Goal: Transaction & Acquisition: Purchase product/service

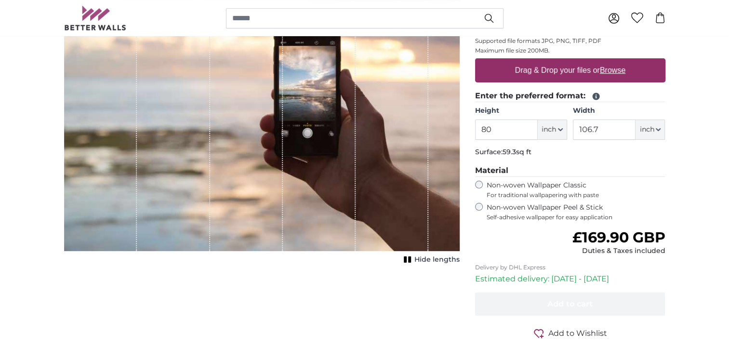
scroll to position [133, 0]
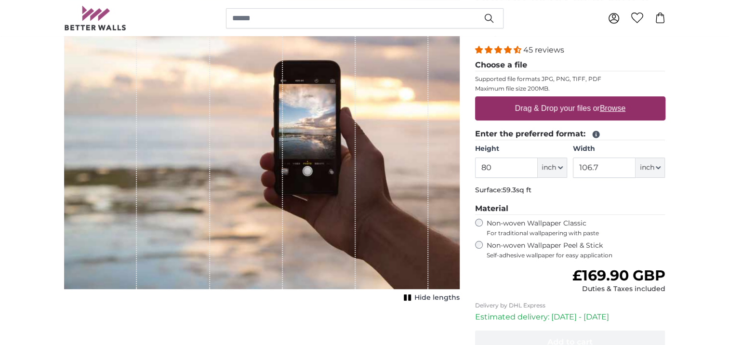
click at [612, 106] on u "Browse" at bounding box center [613, 108] width 26 height 8
click at [612, 99] on input "Drag & Drop your files or Browse" at bounding box center [570, 97] width 190 height 3
type input "**********"
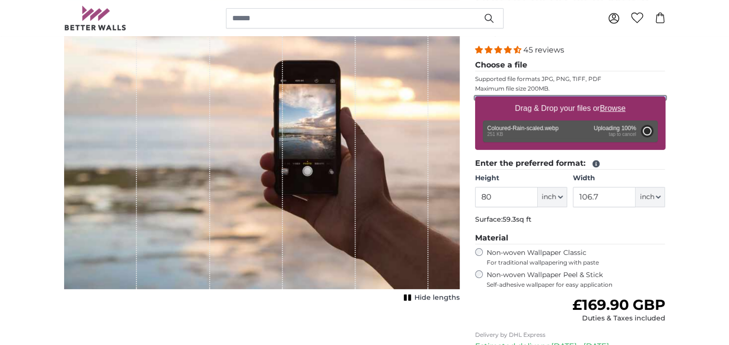
type input "54.7"
type input "77.7"
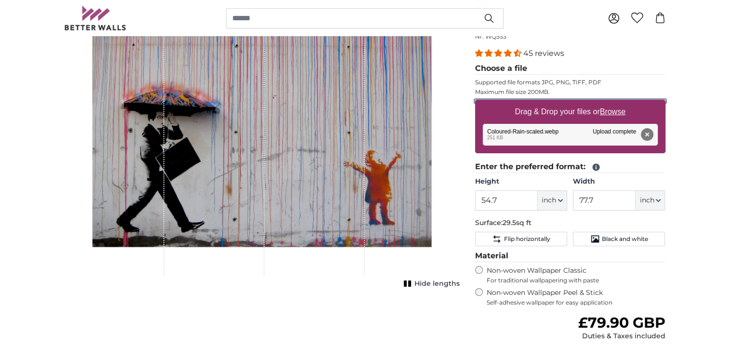
scroll to position [127, 0]
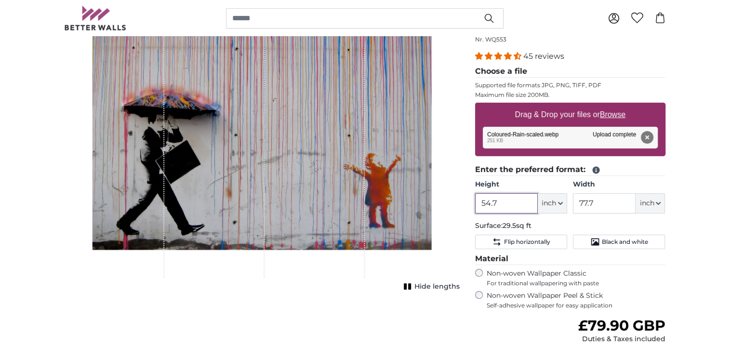
drag, startPoint x: 497, startPoint y: 200, endPoint x: 483, endPoint y: 199, distance: 13.5
click at [483, 199] on input "54.7" at bounding box center [506, 203] width 63 height 20
type input "5"
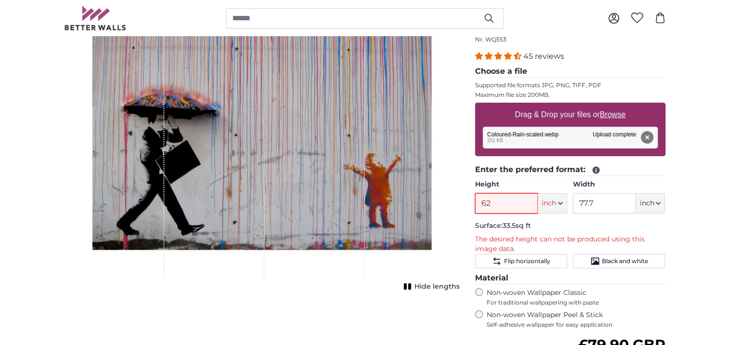
click at [496, 199] on input "62" at bounding box center [506, 203] width 63 height 20
type input "6"
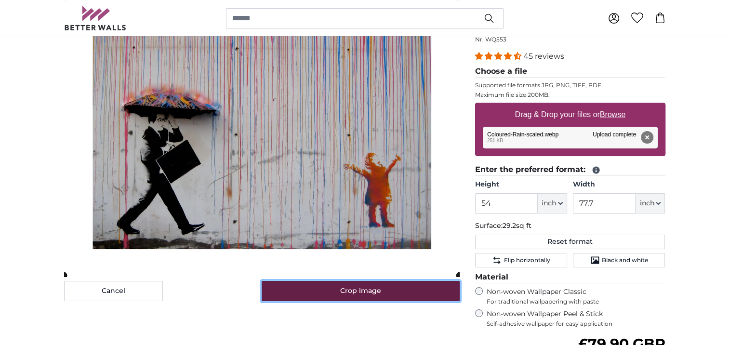
click at [414, 289] on button "Crop image" at bounding box center [360, 291] width 198 height 20
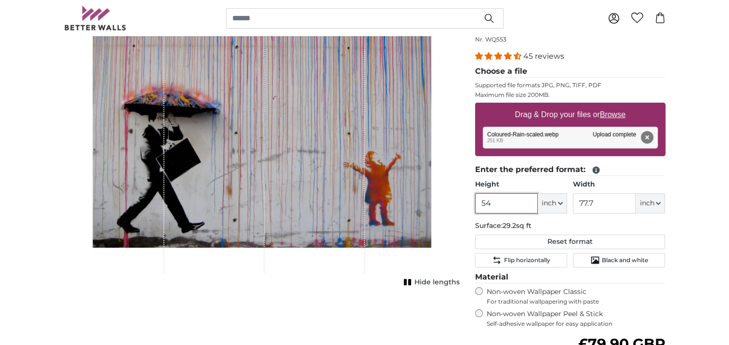
click at [503, 202] on input "54" at bounding box center [506, 203] width 63 height 20
type input "5"
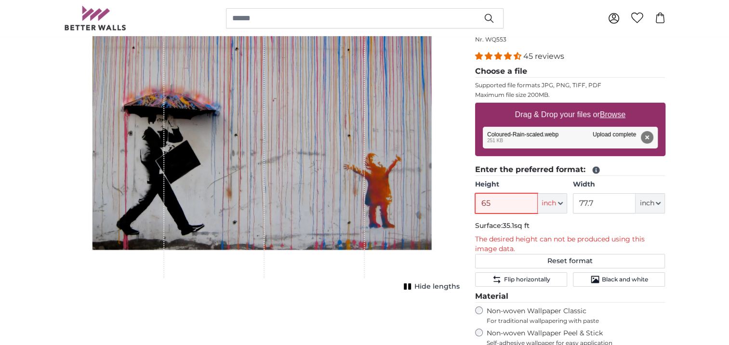
type input "65"
click at [603, 200] on input "77.7" at bounding box center [604, 203] width 63 height 20
type input "7"
type input "82"
drag, startPoint x: 493, startPoint y: 199, endPoint x: 457, endPoint y: 202, distance: 36.7
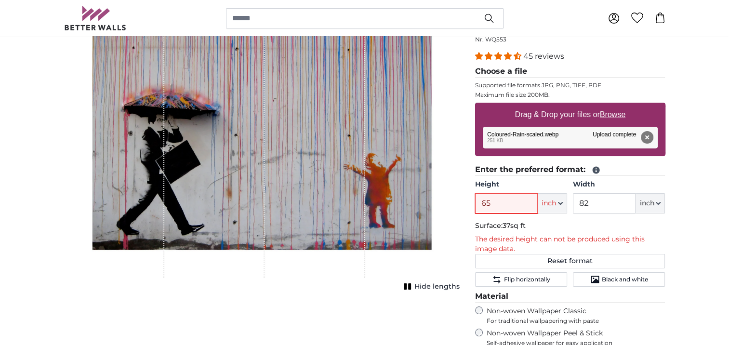
click at [457, 202] on product-detail "Cancel Crop image Hide lengths Personalised Wall Mural Photo Wallpaper Nr. WQ55…" at bounding box center [364, 247] width 616 height 529
type input "6"
type input "5"
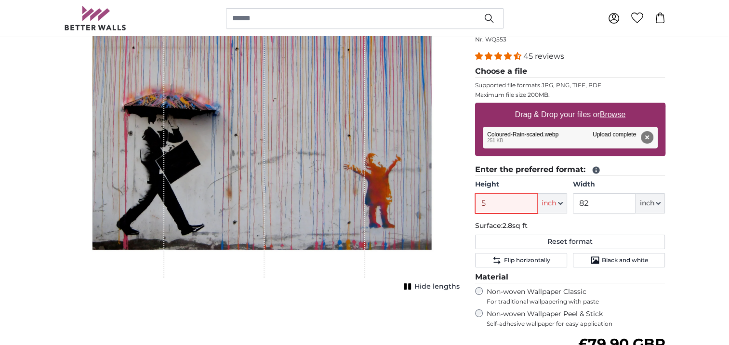
type input "54"
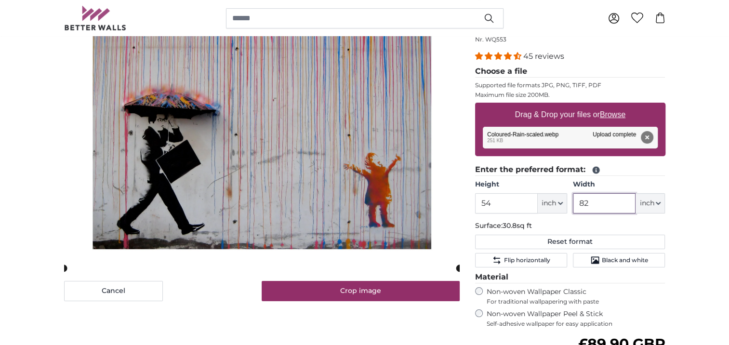
click at [589, 201] on input "82" at bounding box center [604, 203] width 63 height 20
click at [0, 0] on slot at bounding box center [0, 0] width 0 height 0
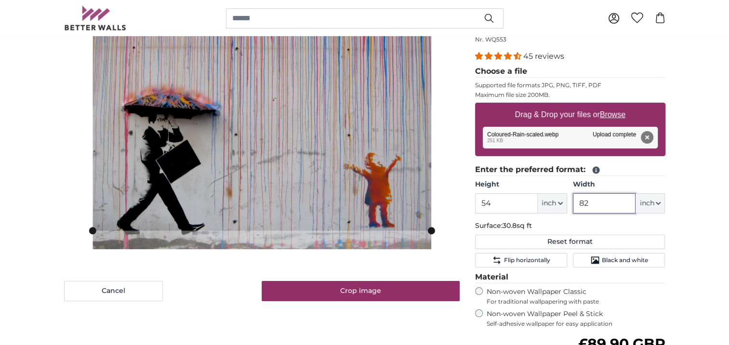
click at [0, 0] on slot at bounding box center [0, 0] width 0 height 0
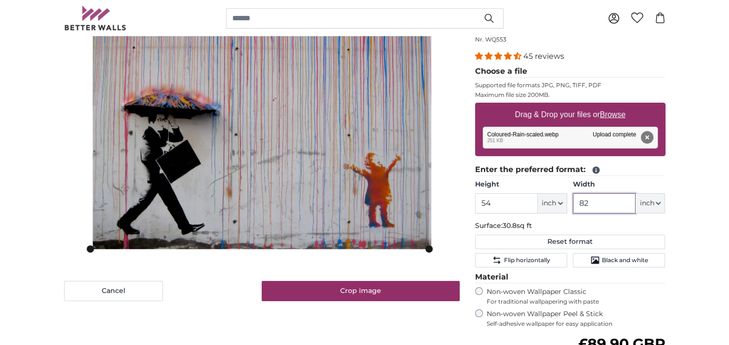
click at [251, 196] on cropper-handle at bounding box center [259, 137] width 339 height 223
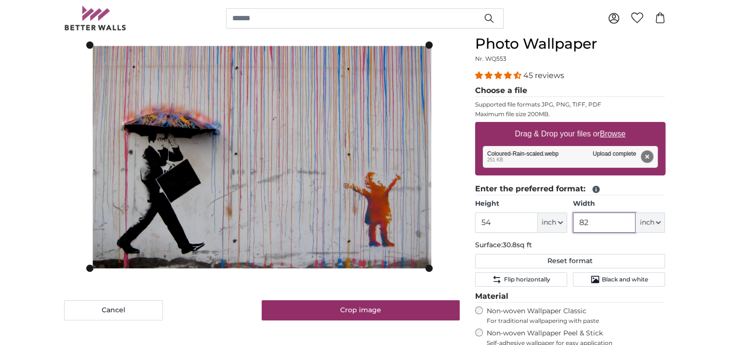
scroll to position [88, 0]
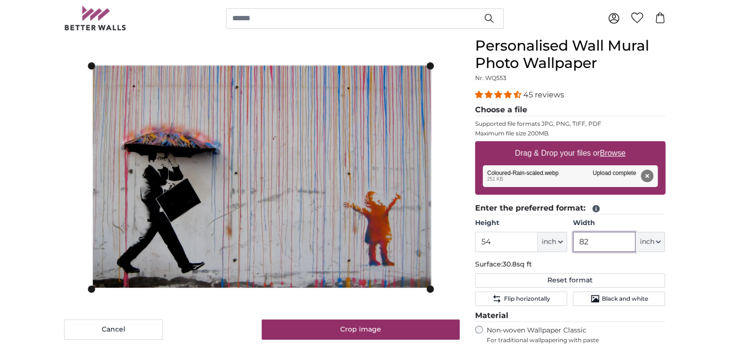
click at [298, 204] on cropper-handle at bounding box center [260, 177] width 339 height 223
click at [592, 237] on input "82" at bounding box center [604, 242] width 63 height 20
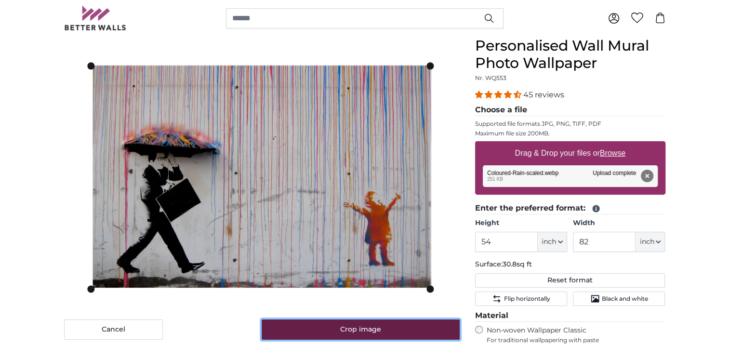
click at [362, 329] on button "Crop image" at bounding box center [360, 329] width 198 height 20
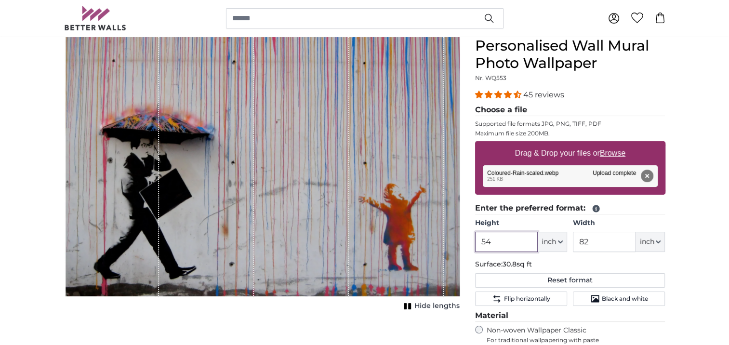
click at [491, 242] on input "54" at bounding box center [506, 242] width 63 height 20
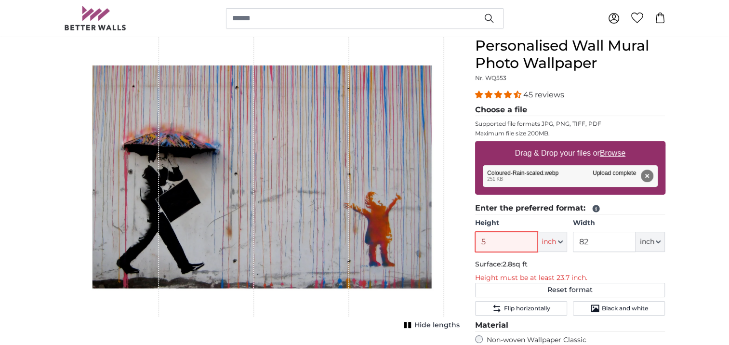
type input "54"
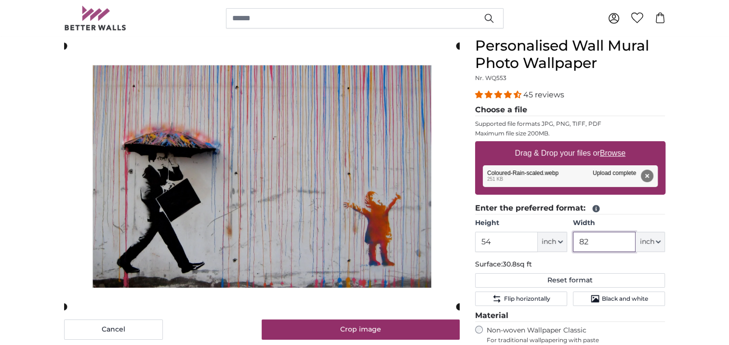
click at [597, 241] on input "82" at bounding box center [604, 242] width 63 height 20
type input "8"
type input "4"
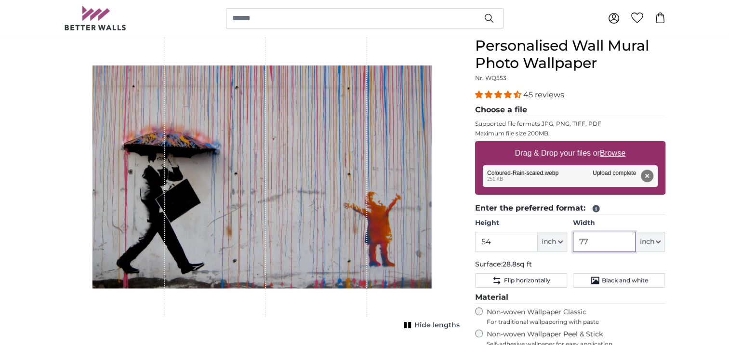
type input "77"
click at [578, 265] on p "Surface: 28.8sq ft" at bounding box center [570, 265] width 190 height 10
click at [429, 327] on span "Hide lengths" at bounding box center [436, 325] width 45 height 10
click at [429, 327] on span "Show lengths" at bounding box center [435, 325] width 49 height 10
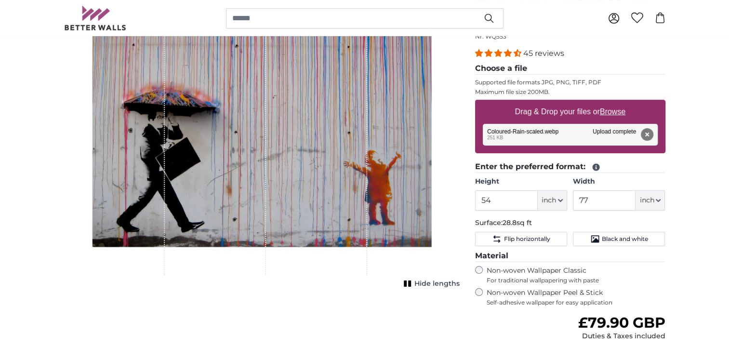
scroll to position [123, 0]
